Goal: Navigation & Orientation: Find specific page/section

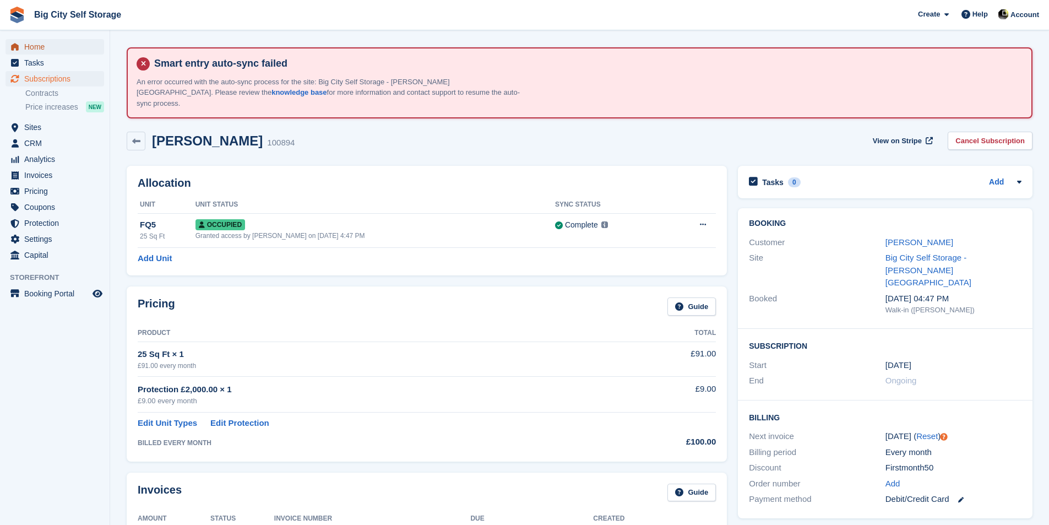
click at [44, 45] on span "Home" at bounding box center [57, 46] width 66 height 15
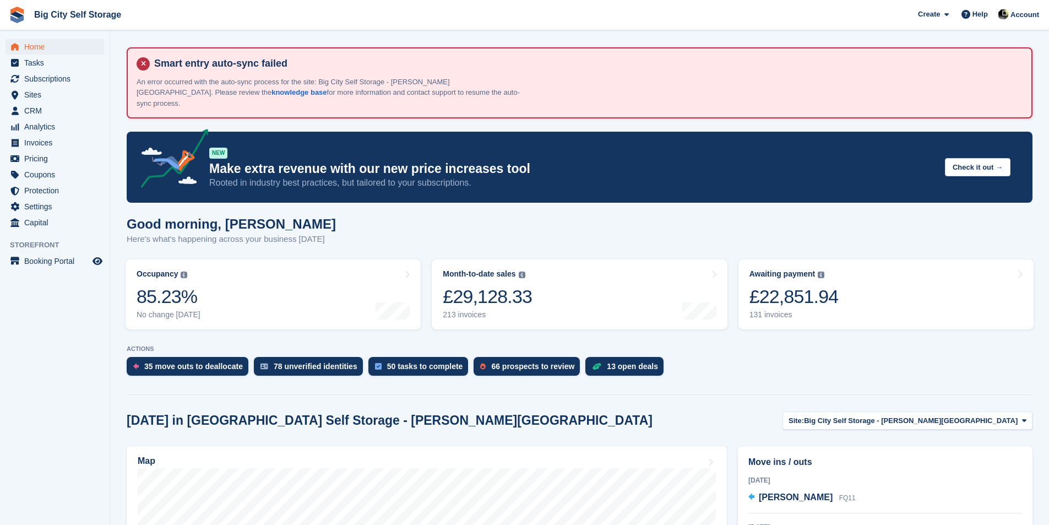
scroll to position [55, 0]
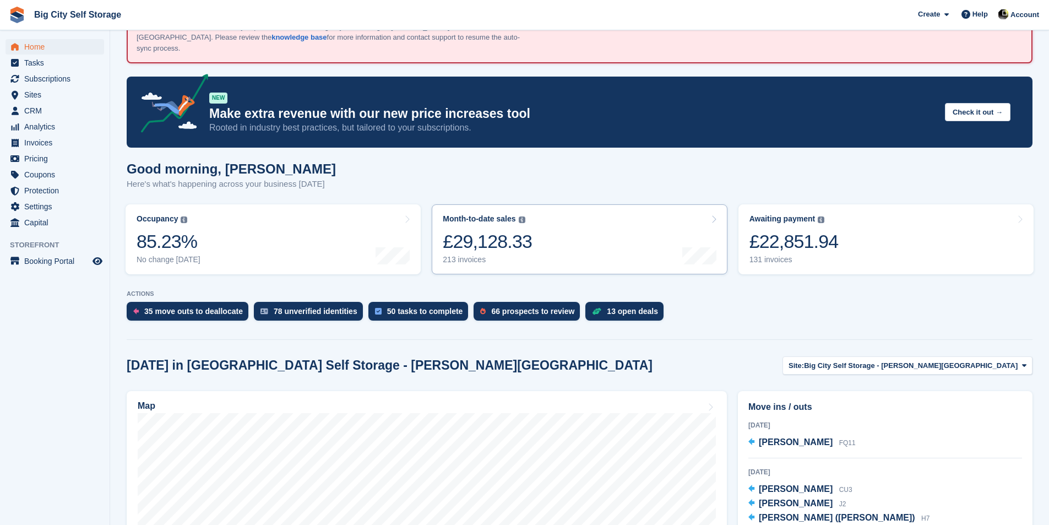
click at [503, 255] on div "213 invoices" at bounding box center [487, 259] width 89 height 9
